Goal: Transaction & Acquisition: Obtain resource

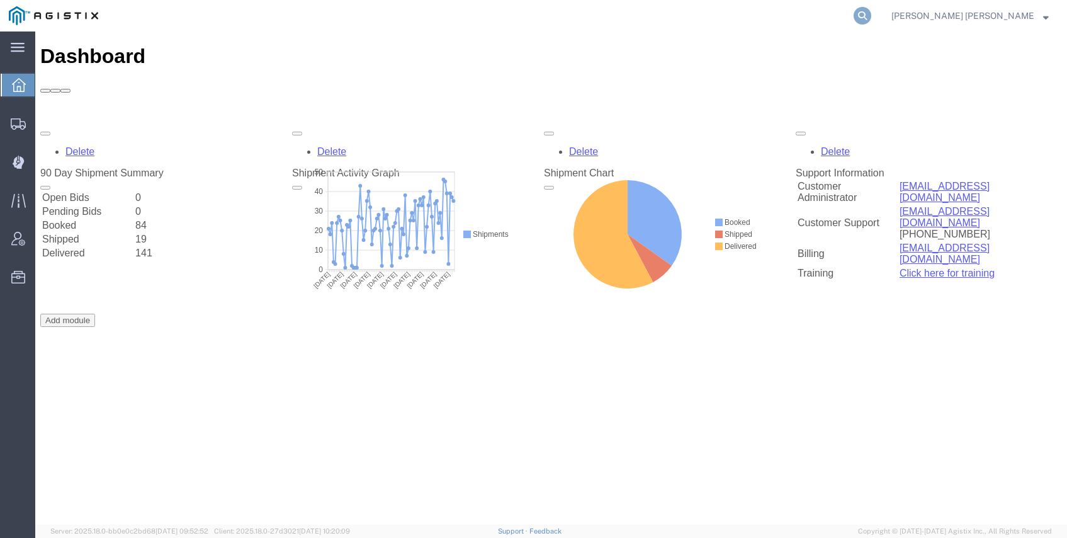
click at [872, 16] on icon at bounding box center [863, 16] width 18 height 18
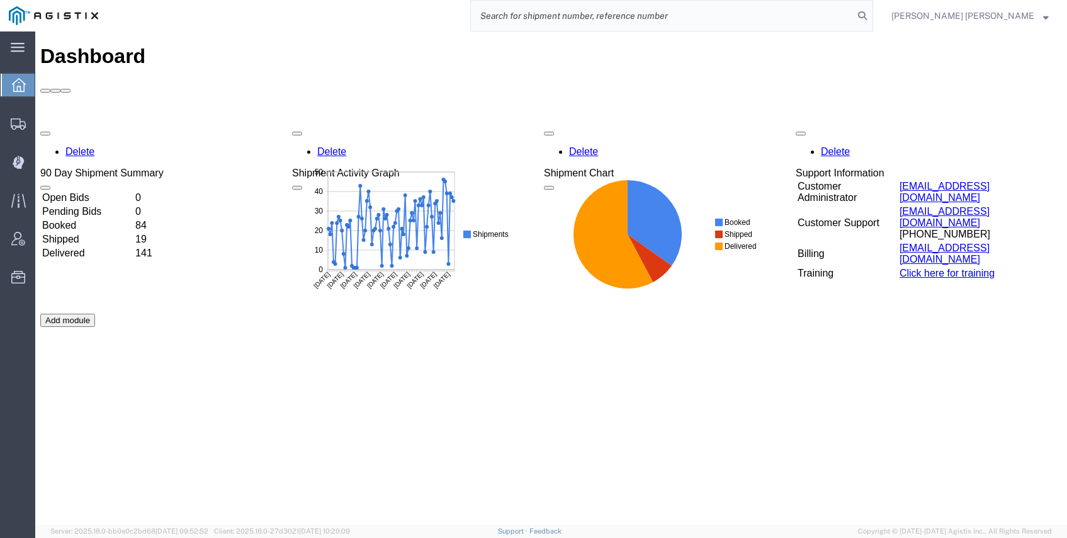
click at [845, 14] on input "search" at bounding box center [662, 16] width 383 height 30
paste input "56418513"
type input "56418513"
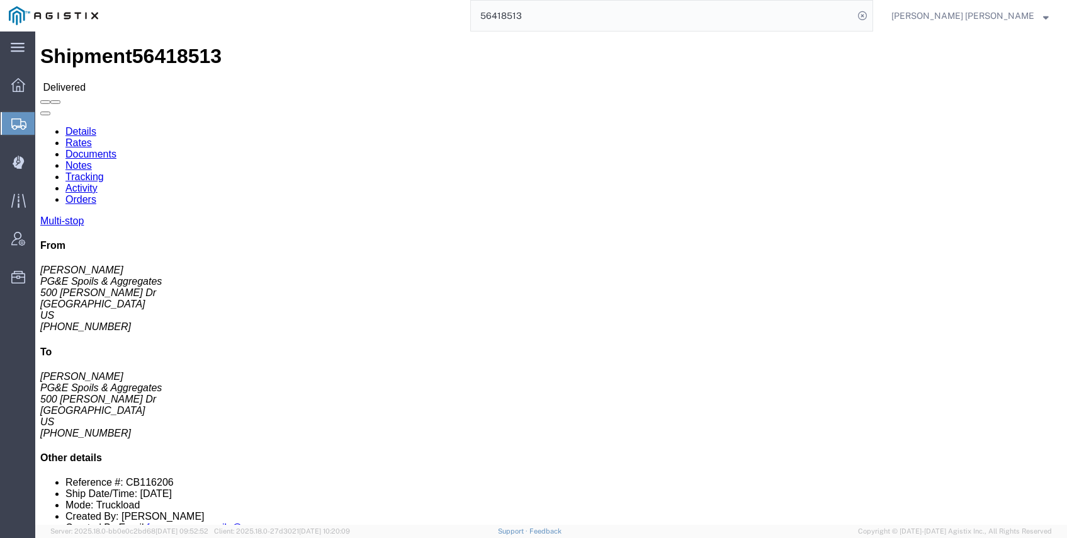
click link "Documents"
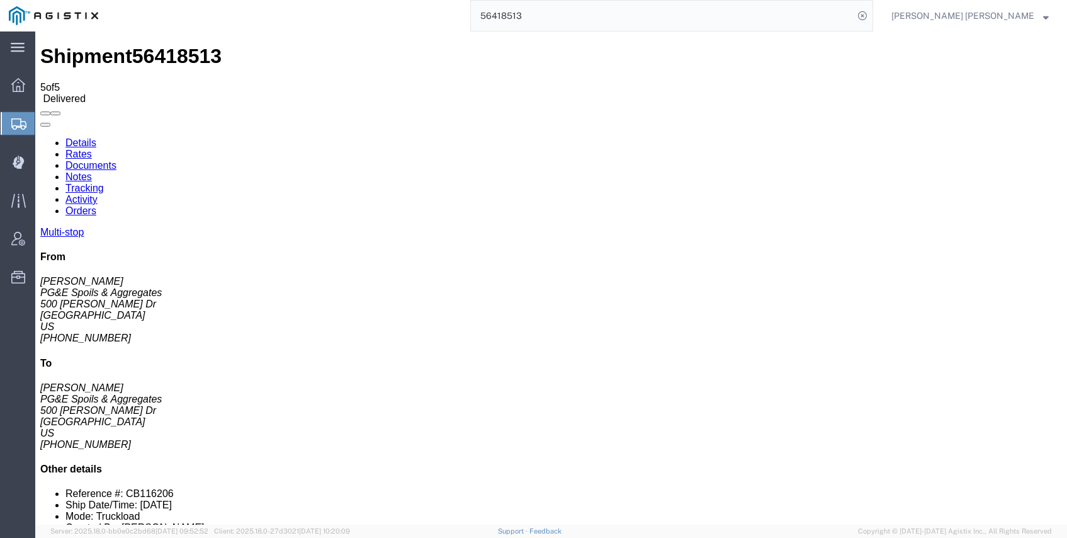
checkbox input "true"
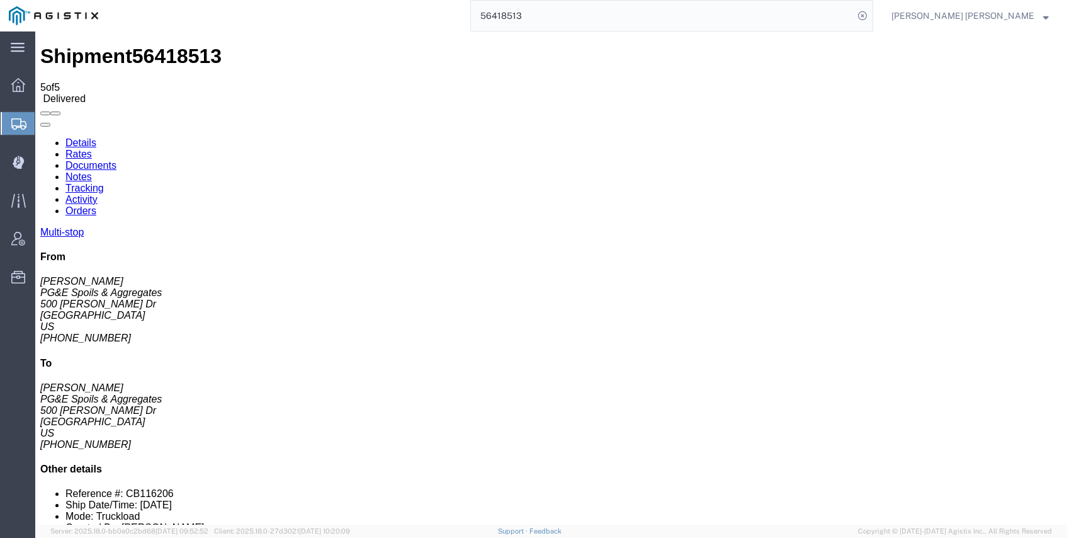
checkbox input "true"
